Goal: Information Seeking & Learning: Learn about a topic

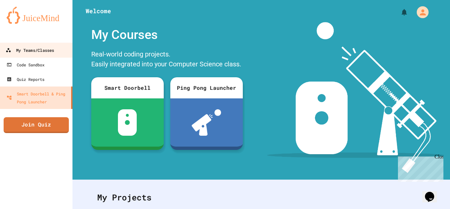
click at [52, 53] on div "My Teams/Classes" at bounding box center [30, 50] width 48 height 8
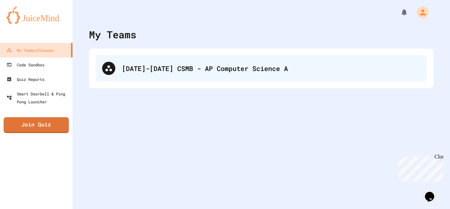
click at [211, 73] on div "[DATE]-[DATE] CSMB - AP Computer Science A" at bounding box center [262, 68] width 332 height 26
click at [190, 72] on div "[DATE]-[DATE] CSMB - AP Computer Science A" at bounding box center [271, 68] width 299 height 10
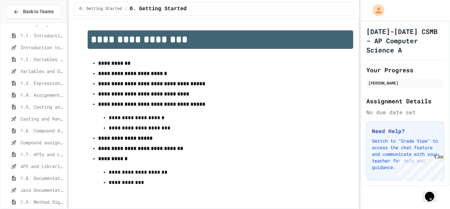
scroll to position [33, 0]
click at [30, 70] on span "1.3. Expressions and Output [New]" at bounding box center [42, 71] width 44 height 7
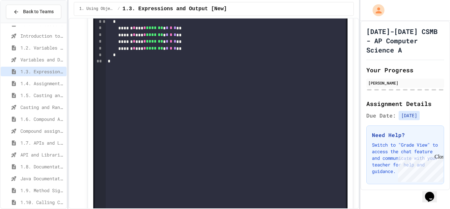
scroll to position [1318, 0]
